Goal: Task Accomplishment & Management: Use online tool/utility

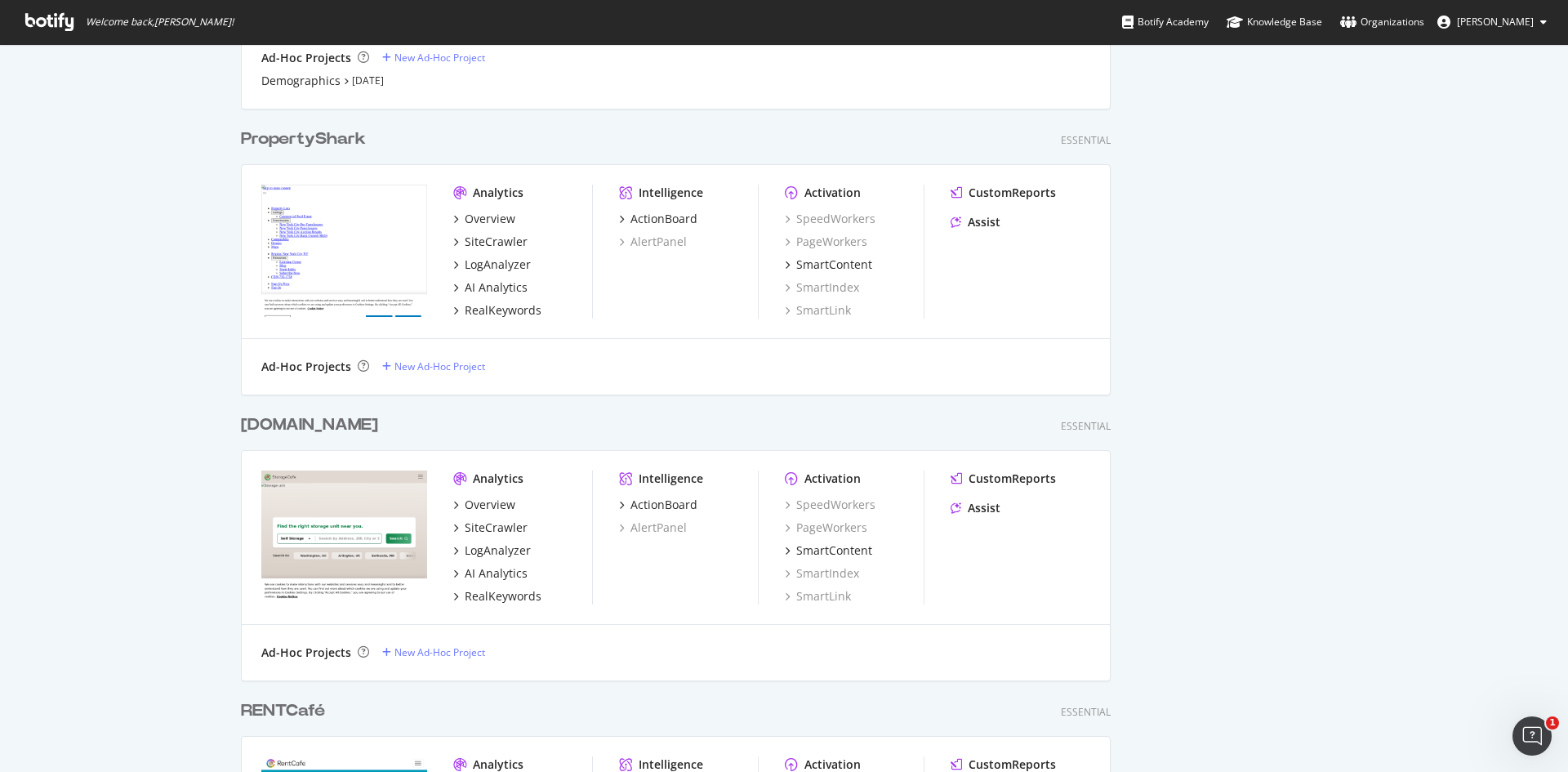
scroll to position [1141, 0]
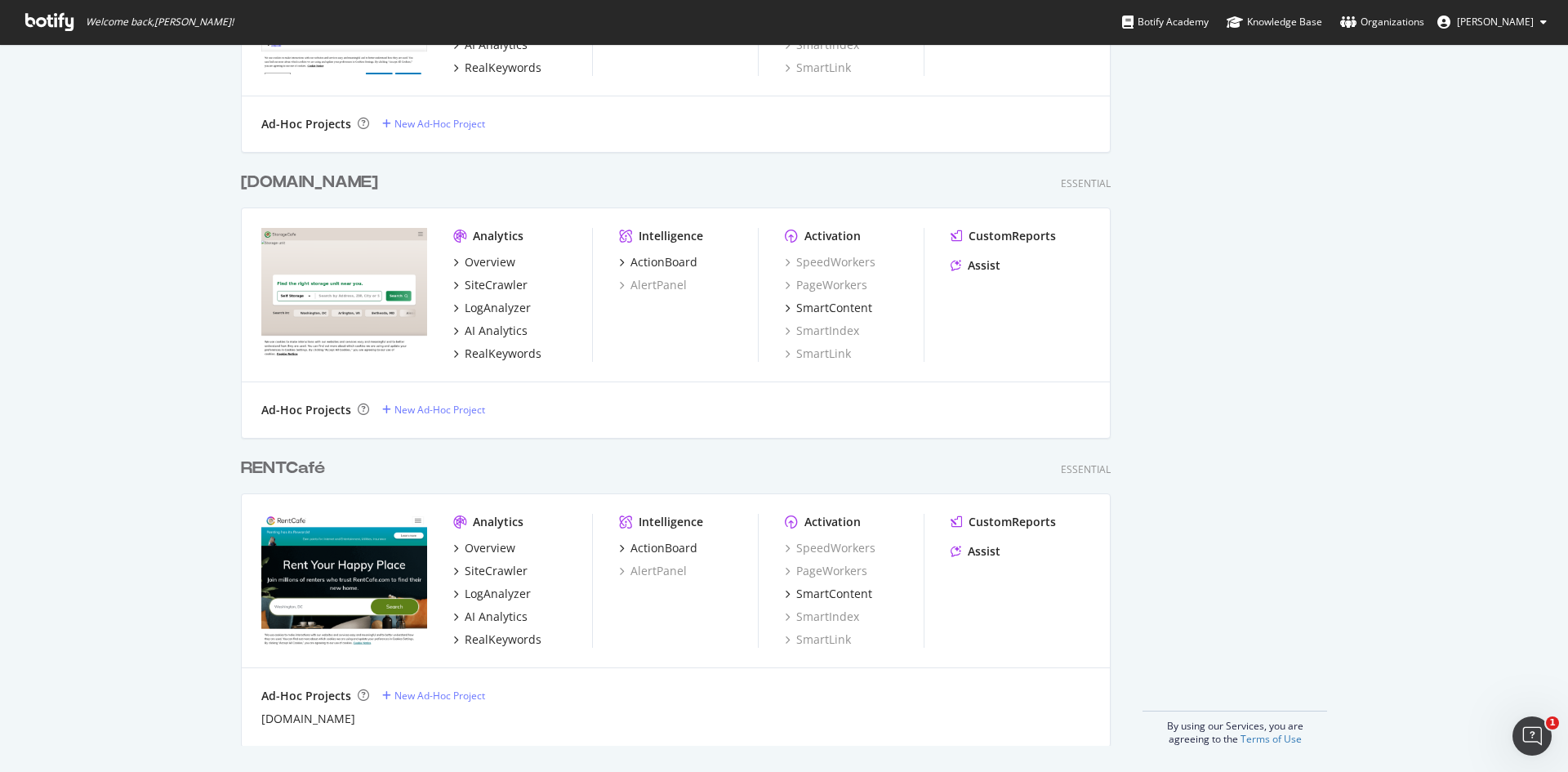
click at [268, 467] on div "RENTCafé" at bounding box center [283, 468] width 84 height 23
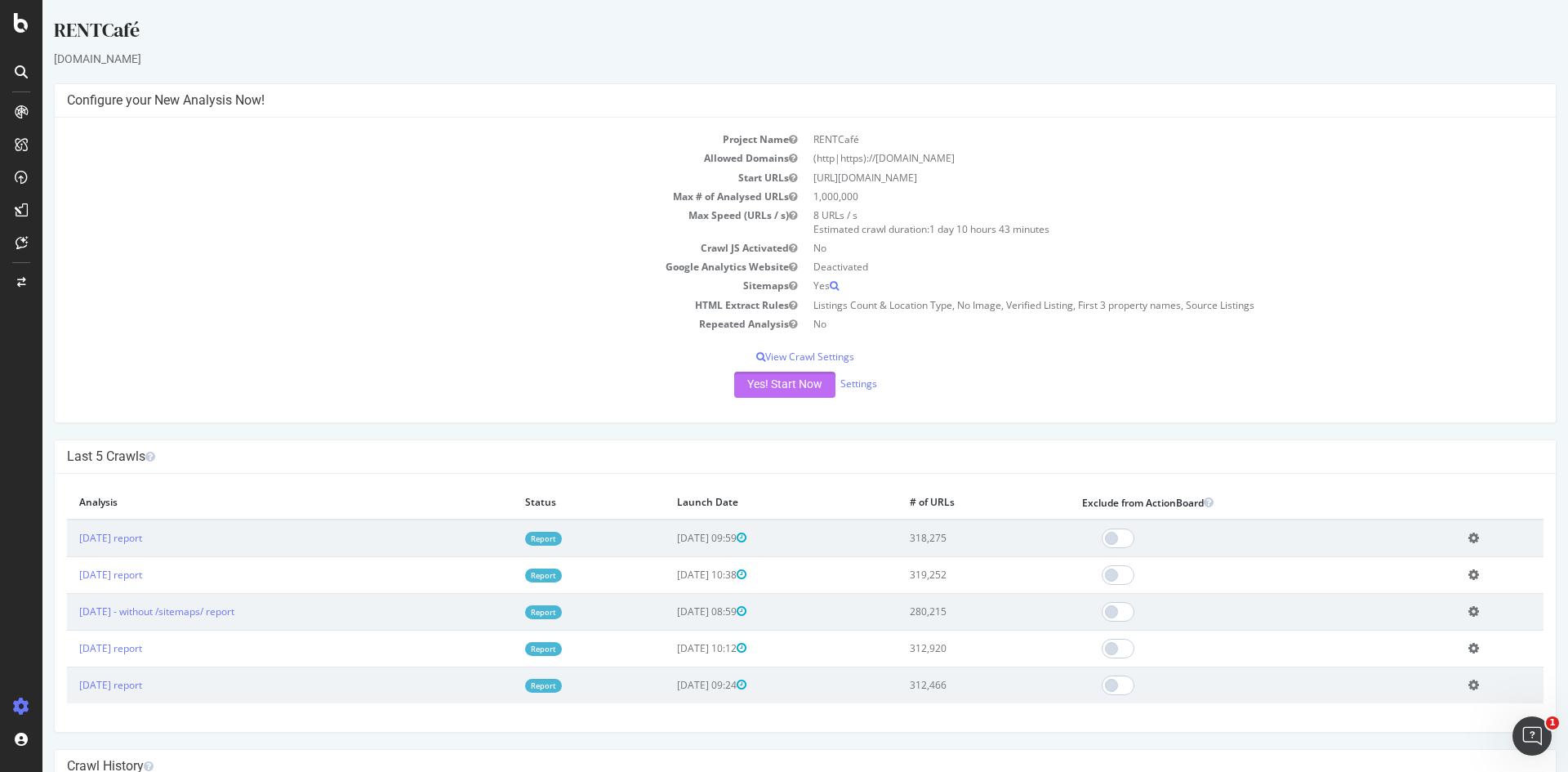
click at [786, 389] on button "Yes! Start Now" at bounding box center [785, 384] width 102 height 26
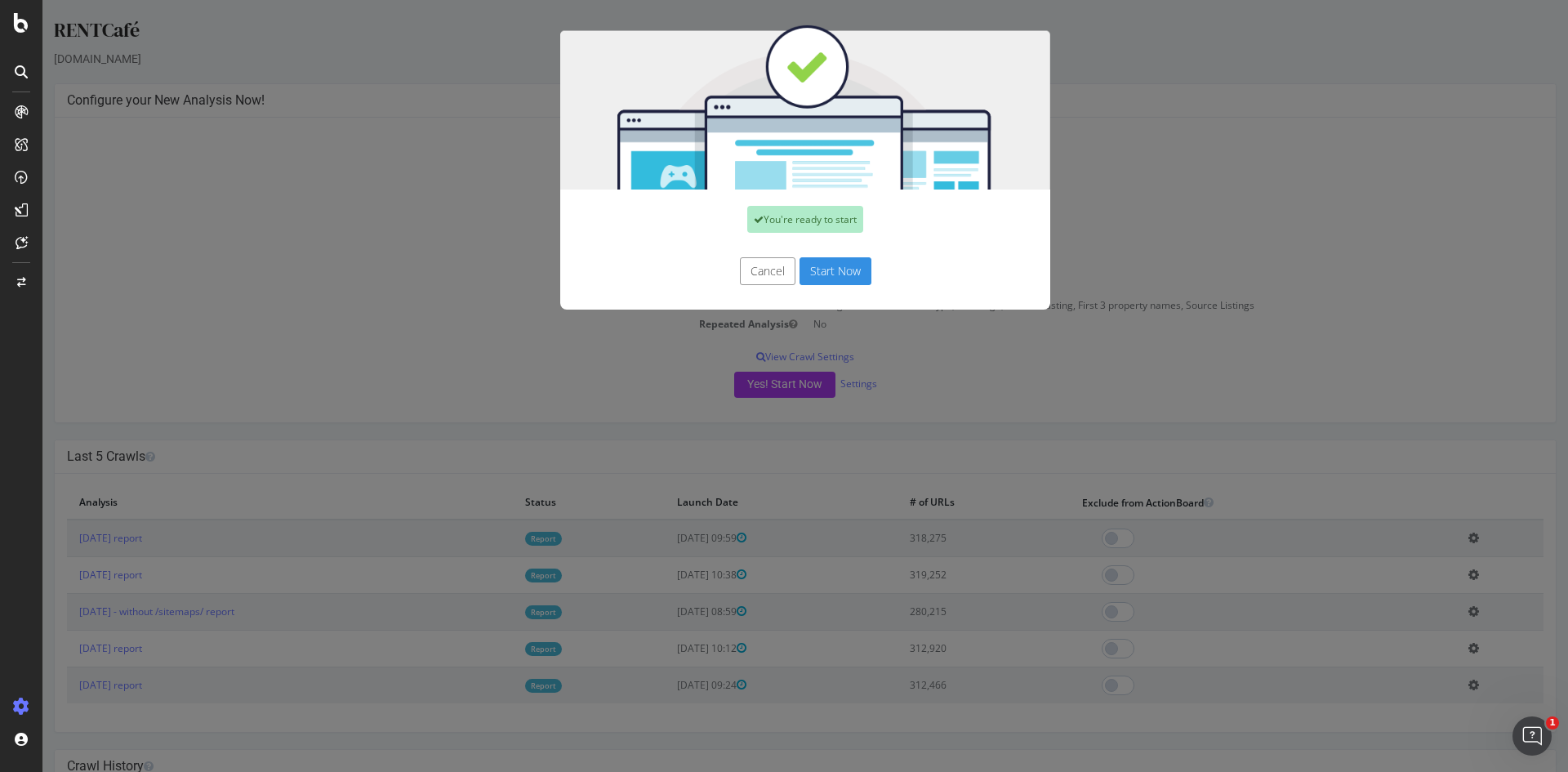
click at [740, 265] on button "Cancel" at bounding box center [768, 271] width 55 height 28
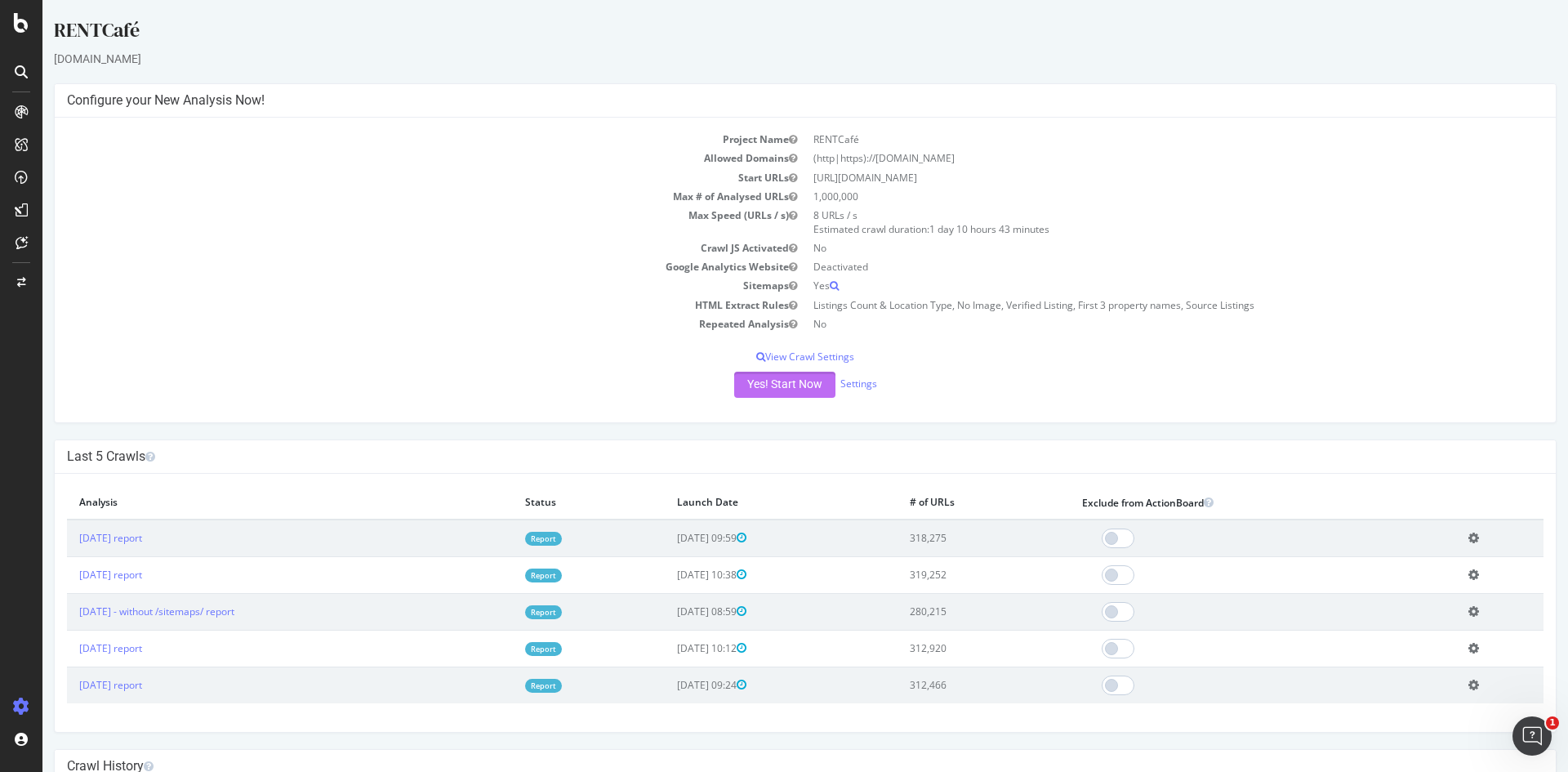
click at [784, 385] on button "Yes! Start Now" at bounding box center [785, 384] width 102 height 26
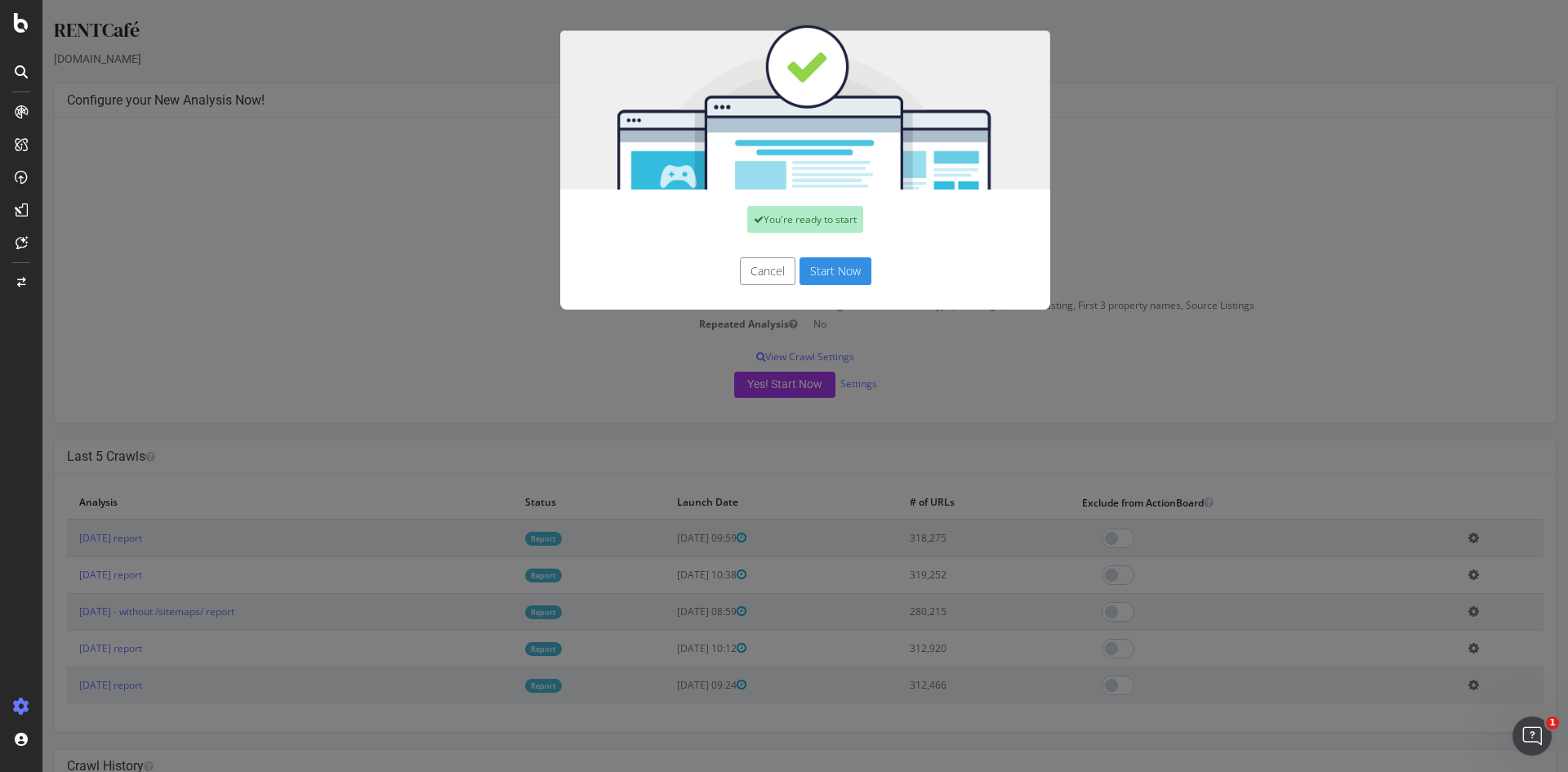
click at [832, 272] on button "Start Now" at bounding box center [835, 271] width 72 height 28
